Goal: Information Seeking & Learning: Understand process/instructions

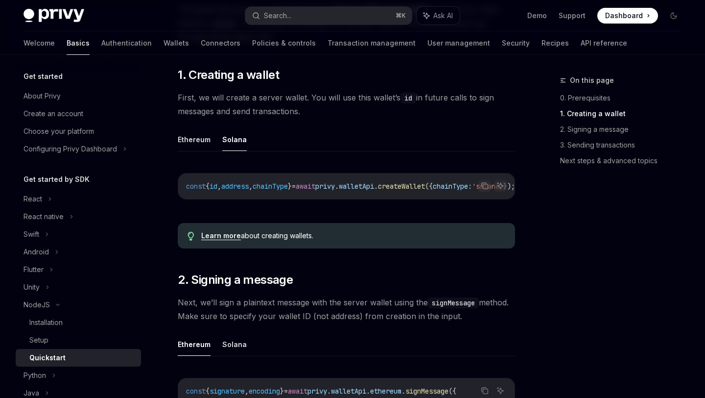
scroll to position [172, 0]
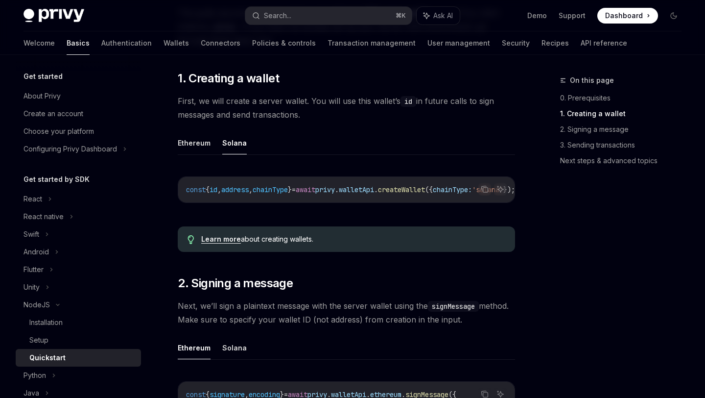
drag, startPoint x: 308, startPoint y: 207, endPoint x: 340, endPoint y: 204, distance: 31.5
click at [340, 204] on div "Copy Ask AI const { id , address , chainType } = await privy . walletApi . crea…" at bounding box center [347, 193] width 338 height 52
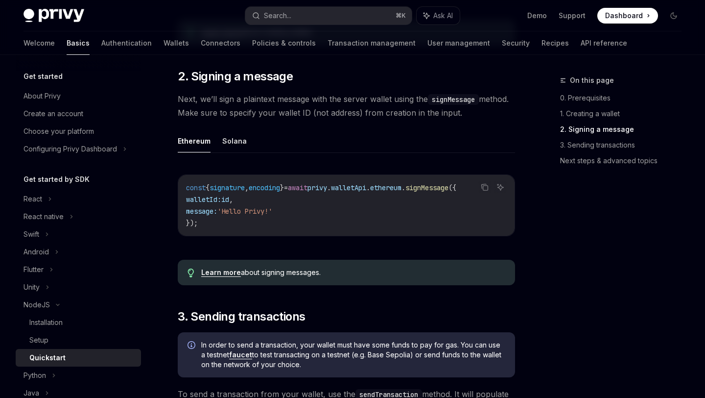
scroll to position [395, 0]
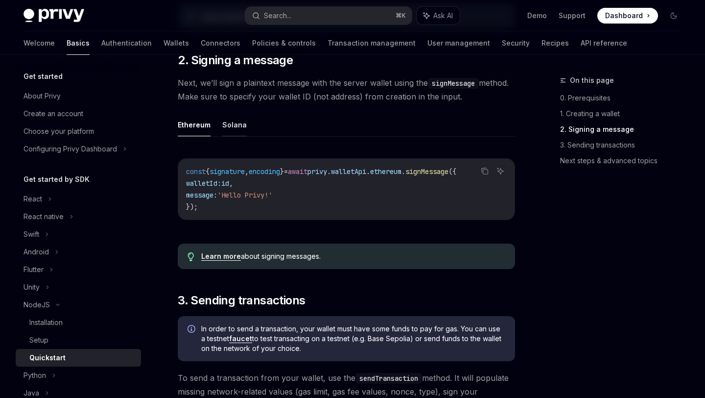
click at [232, 136] on button "Solana" at bounding box center [234, 124] width 24 height 23
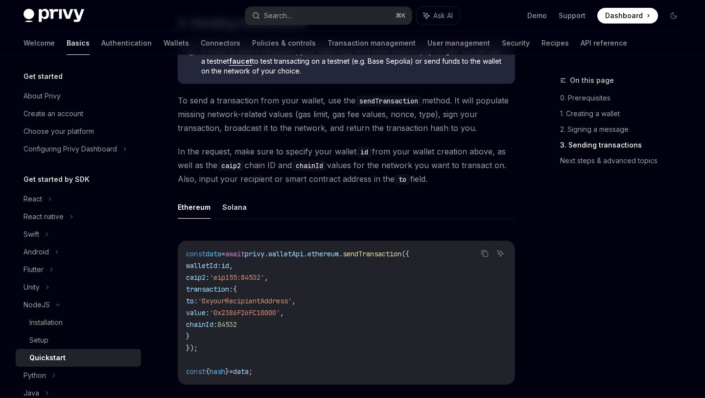
scroll to position [710, 0]
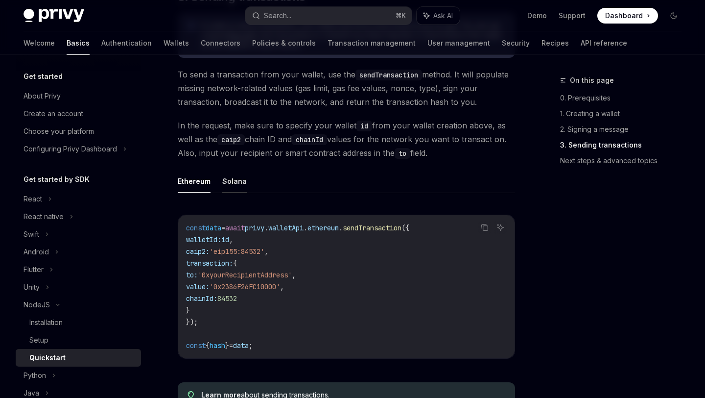
click at [225, 186] on button "Solana" at bounding box center [234, 181] width 24 height 23
type textarea "*"
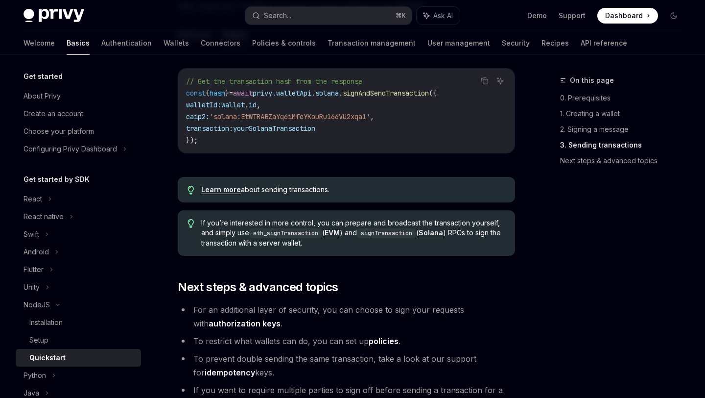
scroll to position [804, 0]
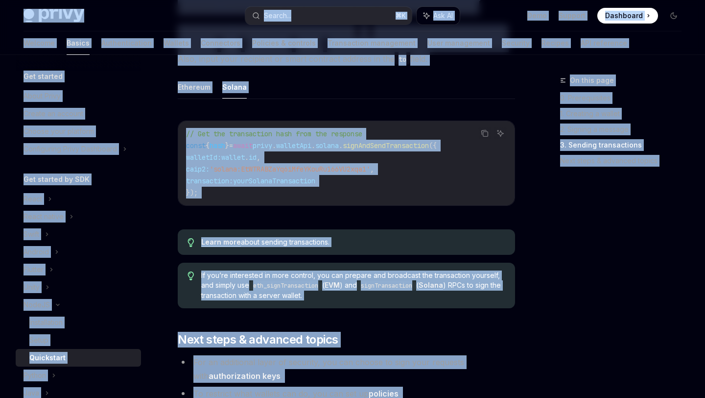
click at [242, 168] on span "'solana:EtWTRABZaYq6iMfeYKouRu166VU2xqa1'" at bounding box center [290, 169] width 161 height 9
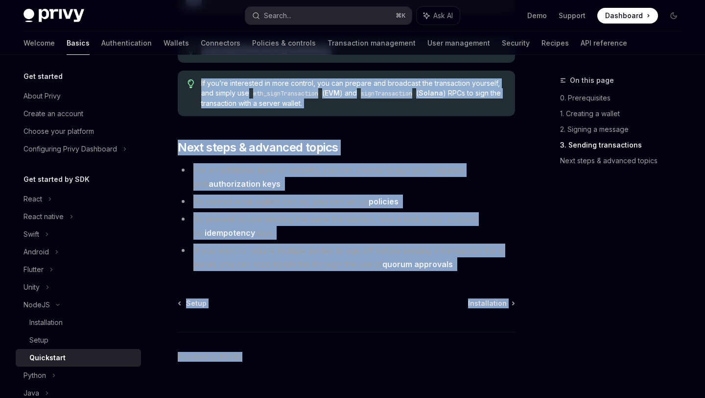
scroll to position [1019, 0]
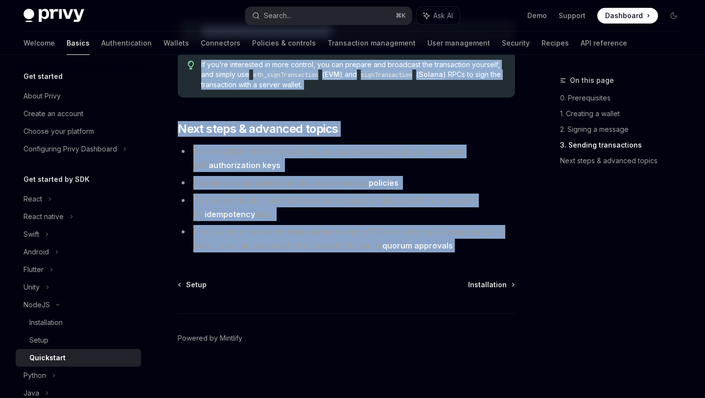
drag, startPoint x: 179, startPoint y: 70, endPoint x: 470, endPoint y: 243, distance: 339.0
copy div "Loremipsum DoloRS Amet co AdipISC Elits doe te incididuntut labor, etdolo magna…"
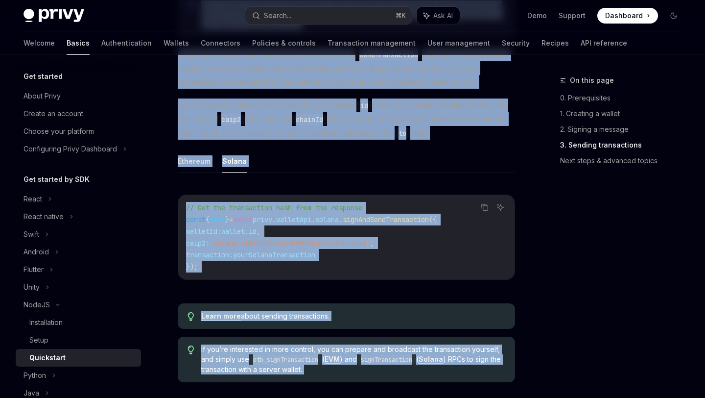
copy div "Loremipsum DoloRS Amet co AdipISC Elits doe te incididuntut labor, etdolo magna…"
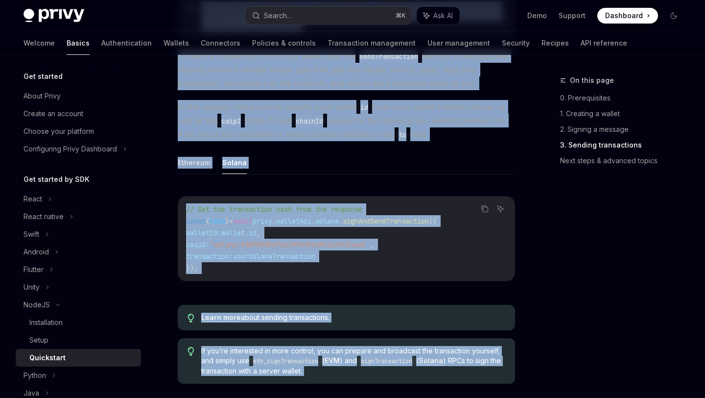
scroll to position [733, 0]
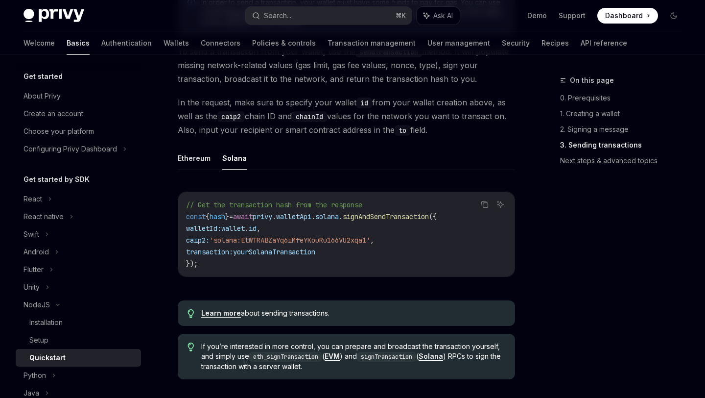
click at [270, 276] on div "// Get the transaction hash from the response const { hash } = await privy . wa…" at bounding box center [346, 234] width 337 height 84
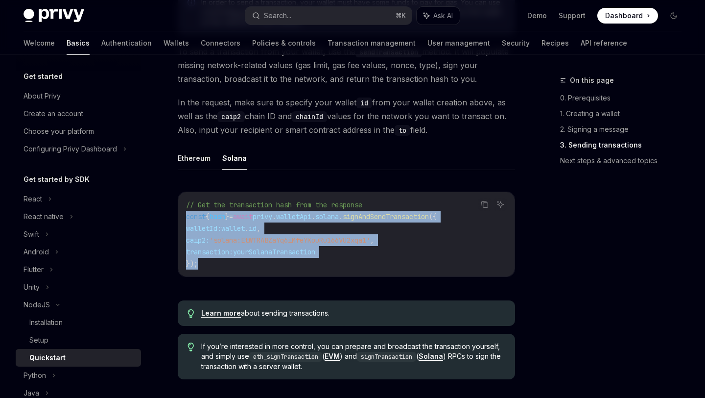
drag, startPoint x: 244, startPoint y: 271, endPoint x: 170, endPoint y: 219, distance: 90.7
click at [170, 219] on div "NodeJS Quickstart OpenAI Open in ChatGPT Learn how to authenticate users, creat…" at bounding box center [254, 10] width 525 height 1338
copy code "const { hash } = await privy . walletApi . [GEOGRAPHIC_DATA] . signAndSendTrans…"
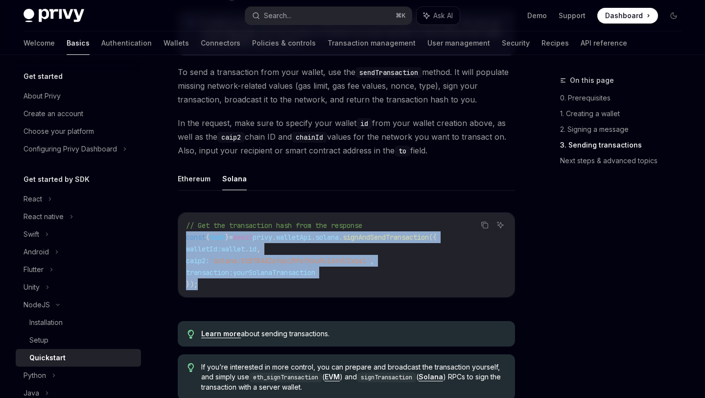
scroll to position [719, 0]
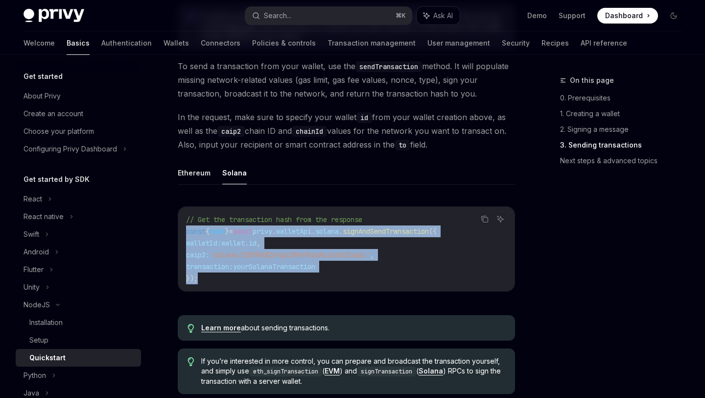
click at [213, 291] on div "// Get the transaction hash from the response const { hash } = await privy . wa…" at bounding box center [346, 249] width 337 height 84
drag, startPoint x: 213, startPoint y: 286, endPoint x: 177, endPoint y: 229, distance: 66.5
click at [177, 229] on div "NodeJS Quickstart OpenAI Open in ChatGPT Learn how to authenticate users, creat…" at bounding box center [254, 25] width 525 height 1338
copy code "const { hash } = await privy . walletApi . [GEOGRAPHIC_DATA] . signAndSendTrans…"
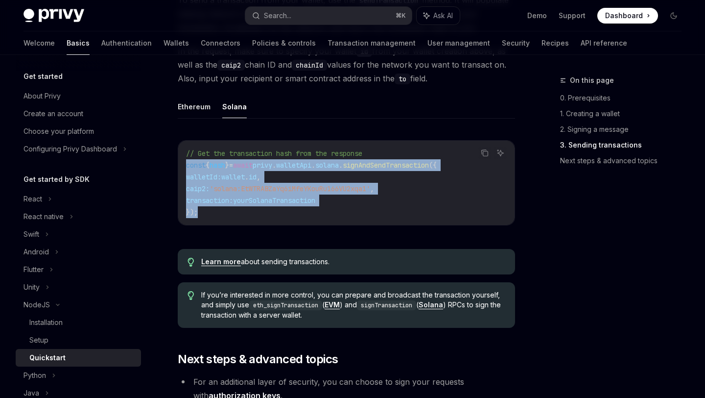
scroll to position [785, 0]
